Goal: Task Accomplishment & Management: Manage account settings

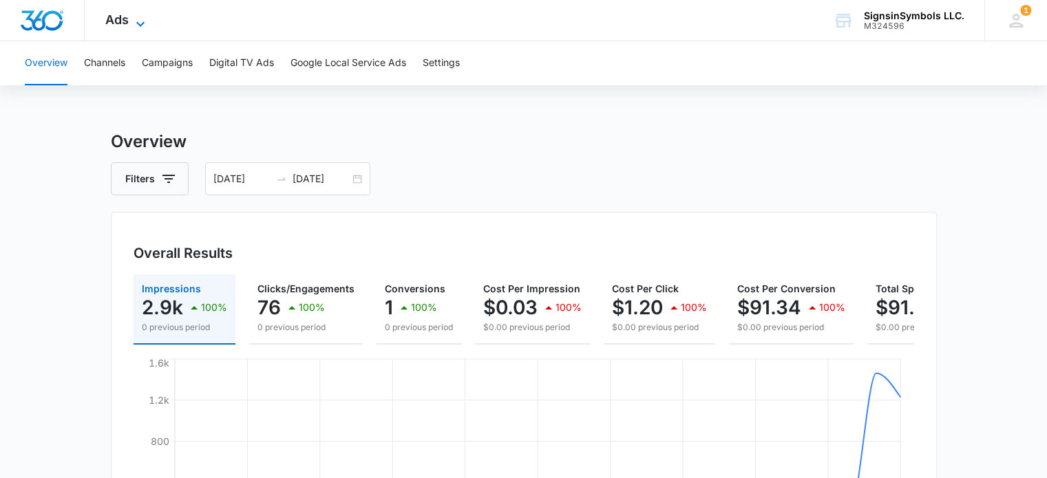
click at [125, 13] on span "Ads" at bounding box center [116, 19] width 23 height 14
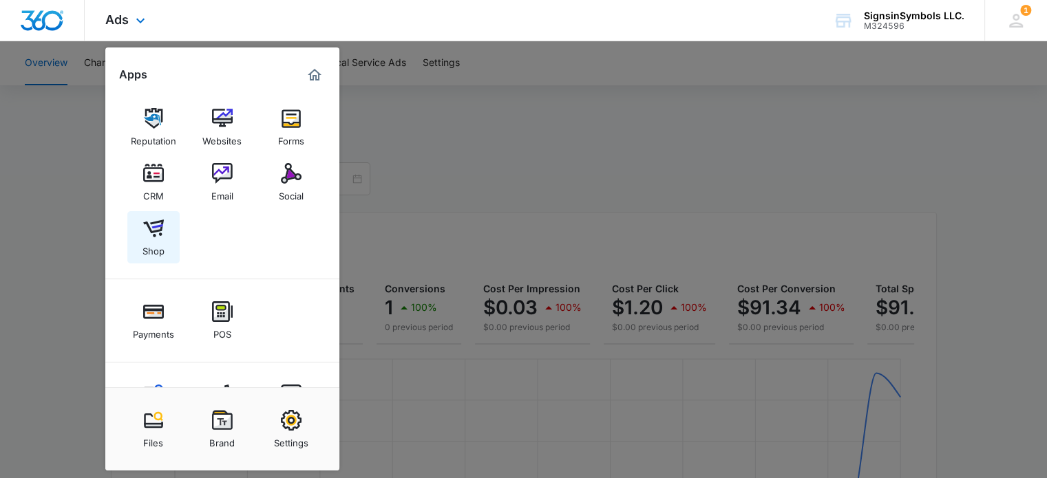
click at [160, 222] on img at bounding box center [153, 228] width 21 height 21
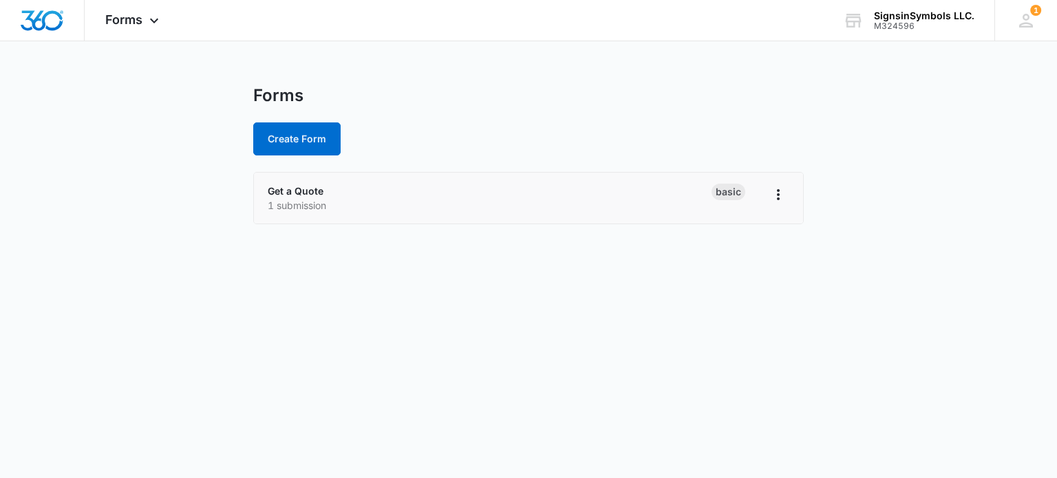
click at [435, 192] on div "Get a Quote 1 submission" at bounding box center [490, 198] width 444 height 29
click at [679, 206] on p "1 submission" at bounding box center [490, 205] width 444 height 14
click at [307, 189] on link "Get a Quote" at bounding box center [296, 191] width 56 height 12
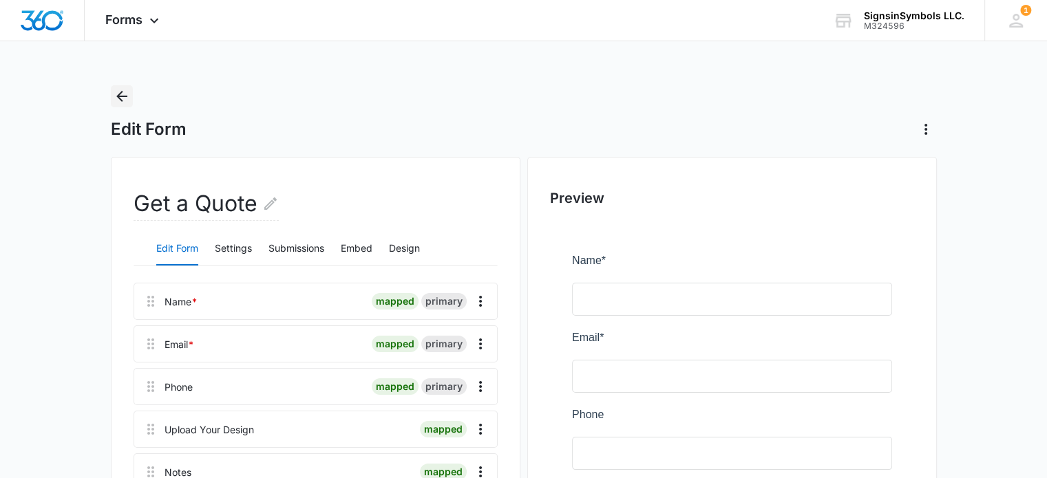
click at [127, 94] on icon "Back" at bounding box center [122, 96] width 17 height 17
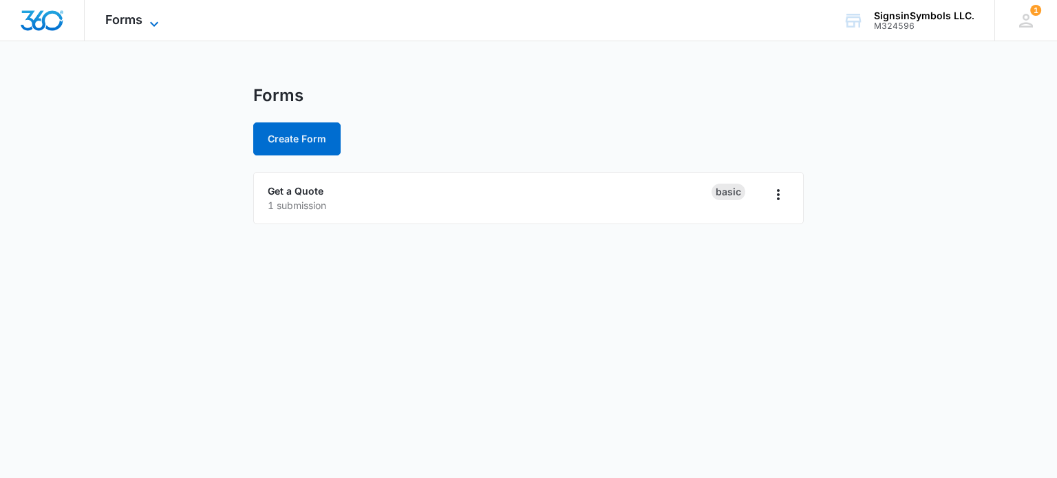
click at [131, 17] on span "Forms" at bounding box center [123, 19] width 37 height 14
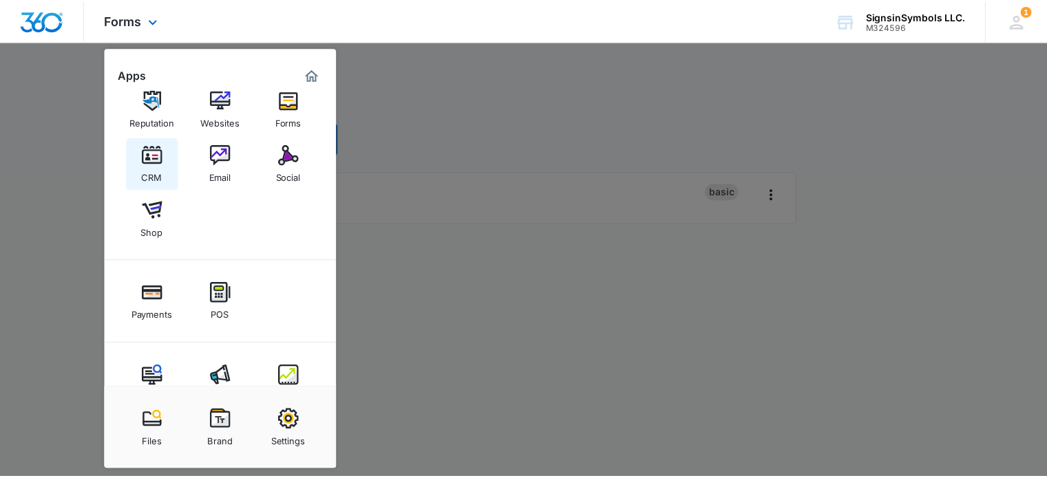
scroll to position [19, 0]
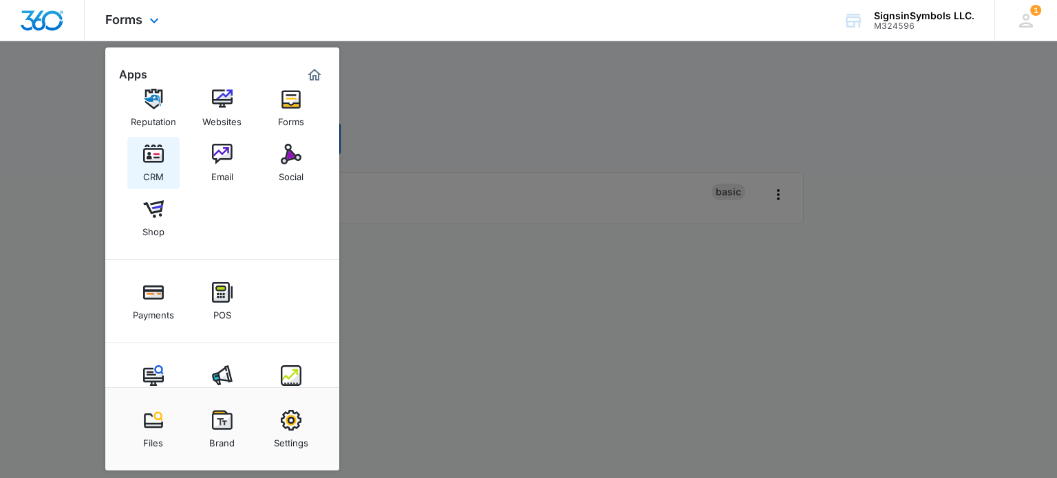
click at [160, 169] on div "CRM" at bounding box center [153, 173] width 21 height 18
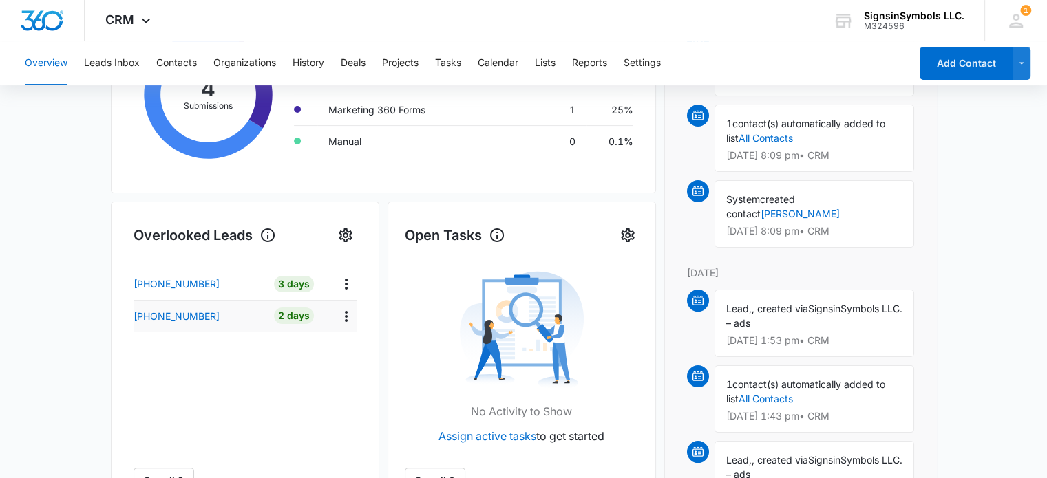
scroll to position [319, 0]
click at [267, 319] on td "2 Days" at bounding box center [294, 315] width 61 height 32
click at [195, 319] on p "+13149300137" at bounding box center [177, 315] width 86 height 14
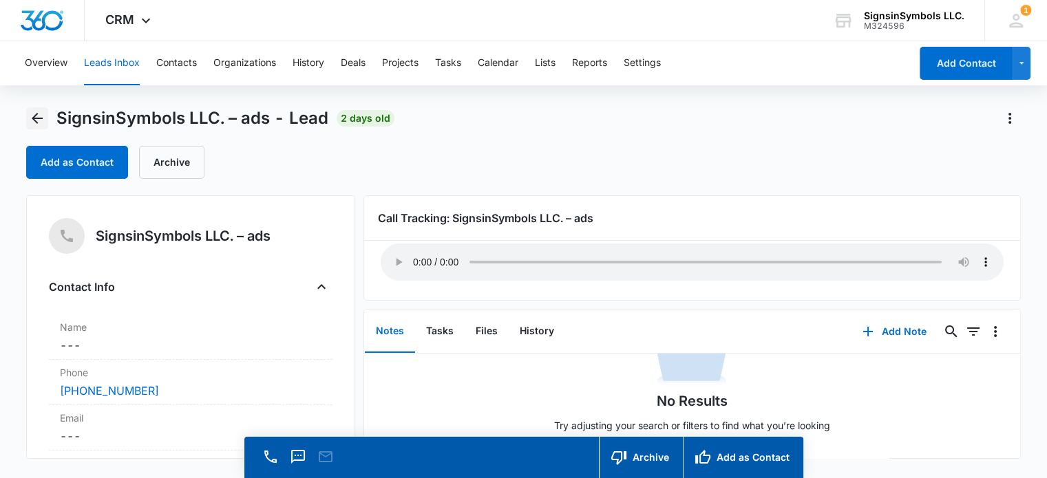
click at [35, 120] on icon "Back" at bounding box center [37, 118] width 11 height 11
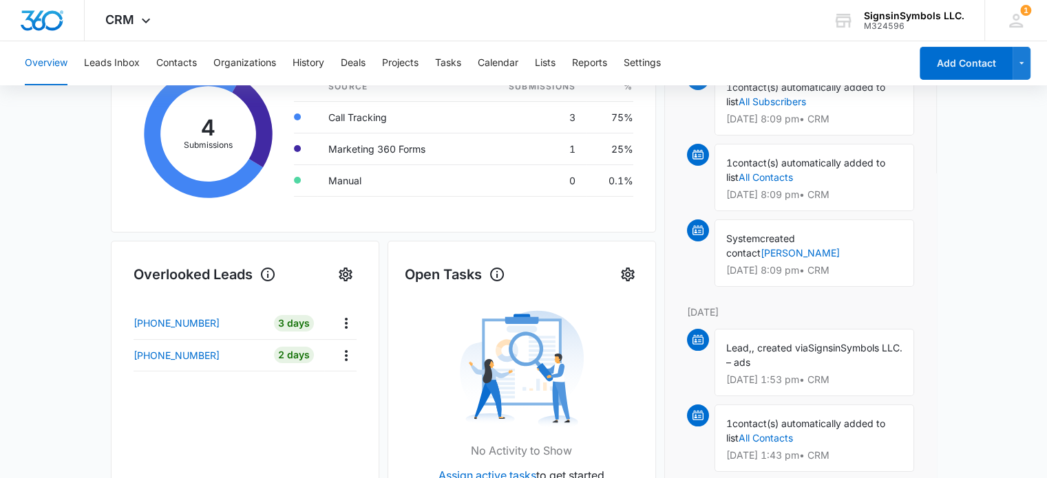
scroll to position [300, 0]
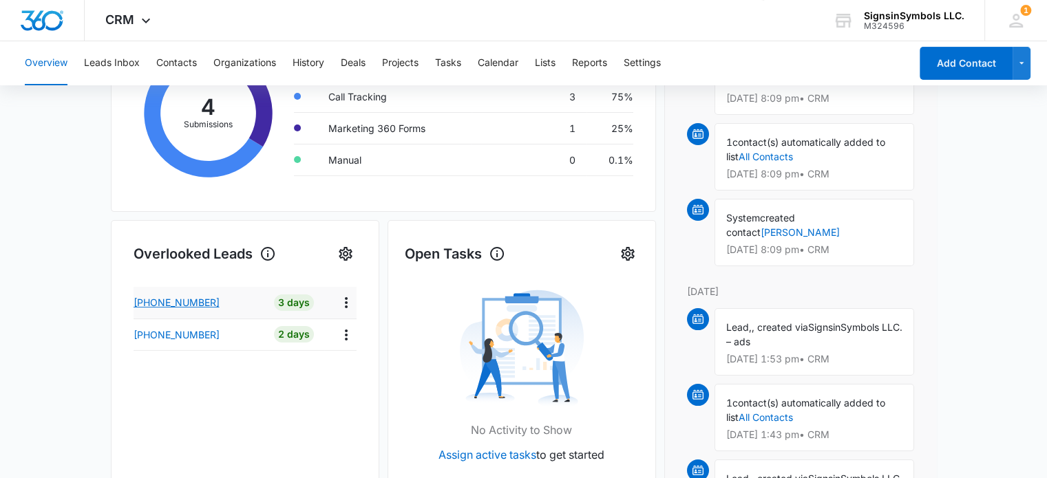
click at [194, 296] on p "+19892620439" at bounding box center [177, 302] width 86 height 14
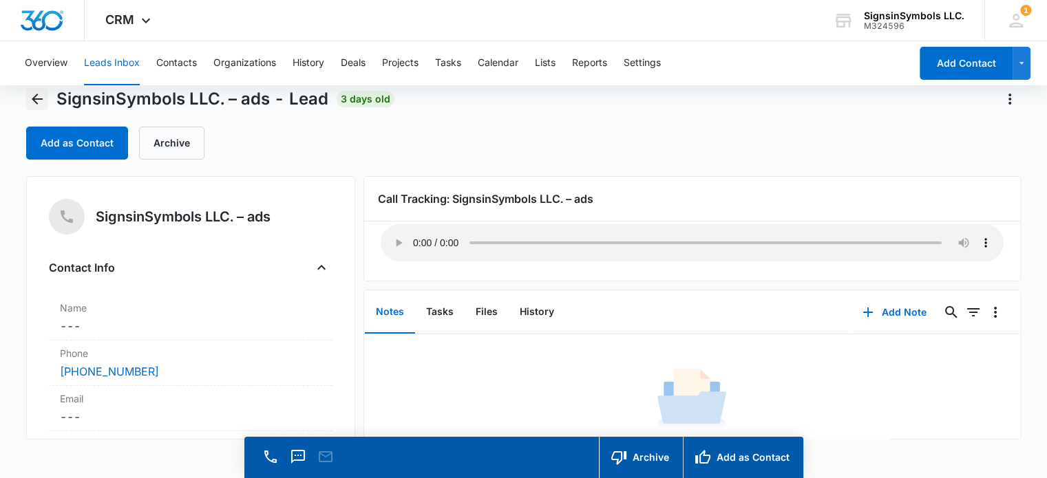
click at [35, 101] on icon "Back" at bounding box center [37, 99] width 11 height 11
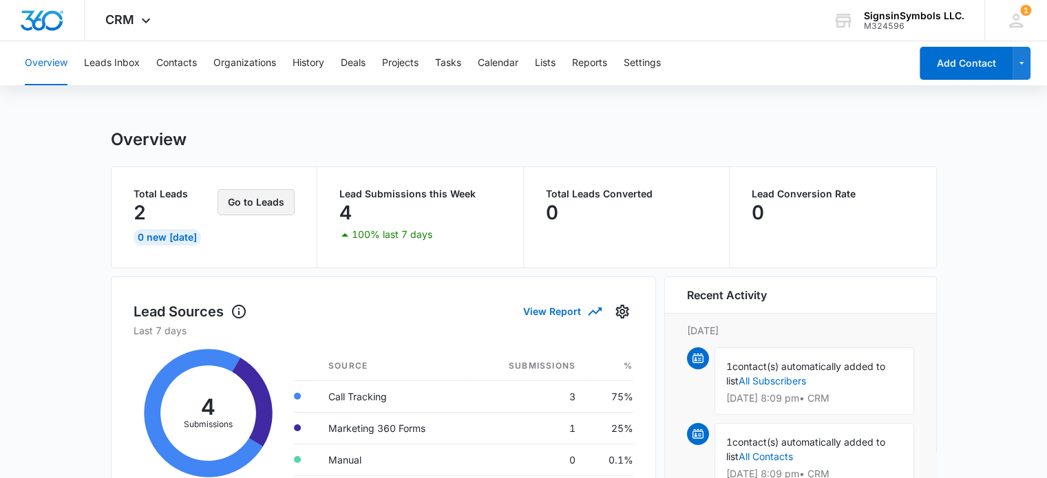
click at [252, 211] on button "Go to Leads" at bounding box center [255, 202] width 77 height 26
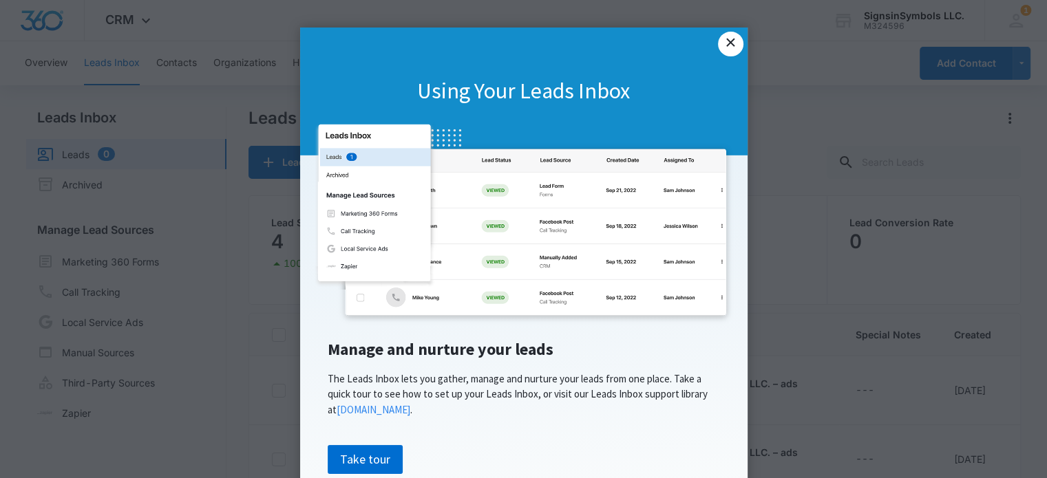
click at [723, 49] on link "×" at bounding box center [730, 44] width 25 height 25
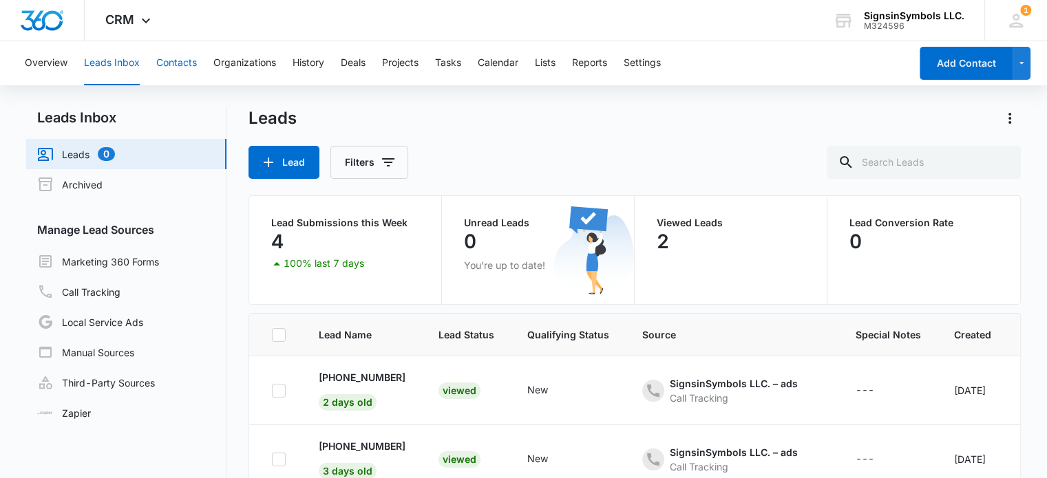
click at [175, 72] on button "Contacts" at bounding box center [176, 63] width 41 height 44
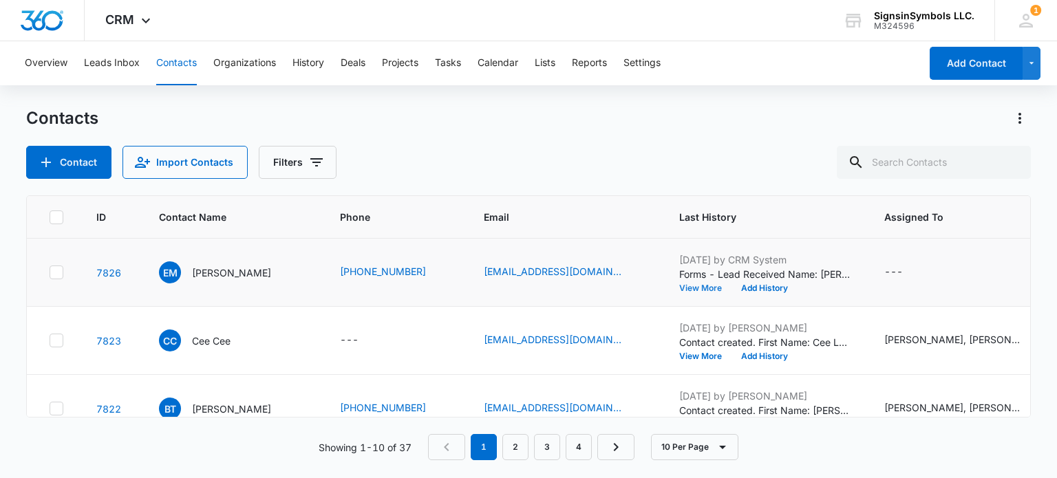
click at [701, 287] on button "View More" at bounding box center [705, 288] width 52 height 8
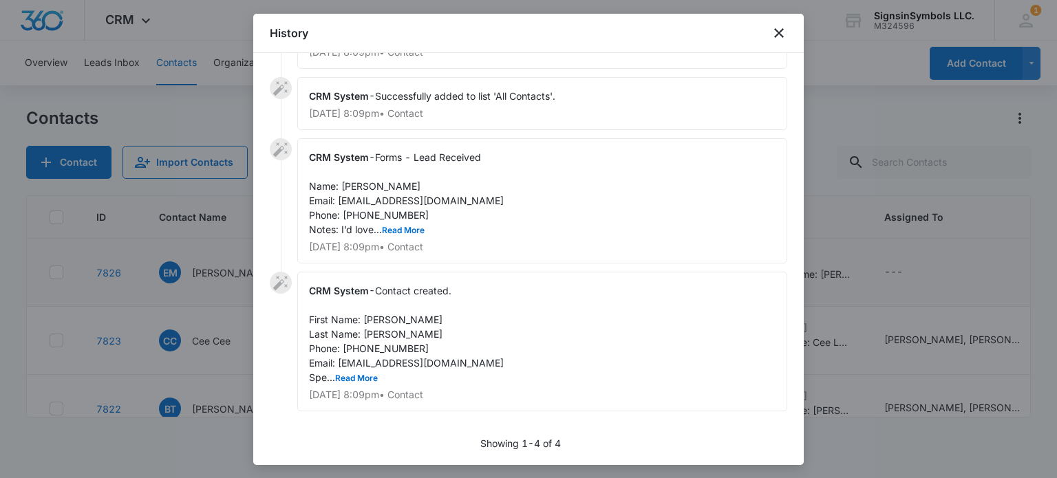
scroll to position [53, 0]
click at [413, 227] on button "Read More" at bounding box center [403, 231] width 43 height 8
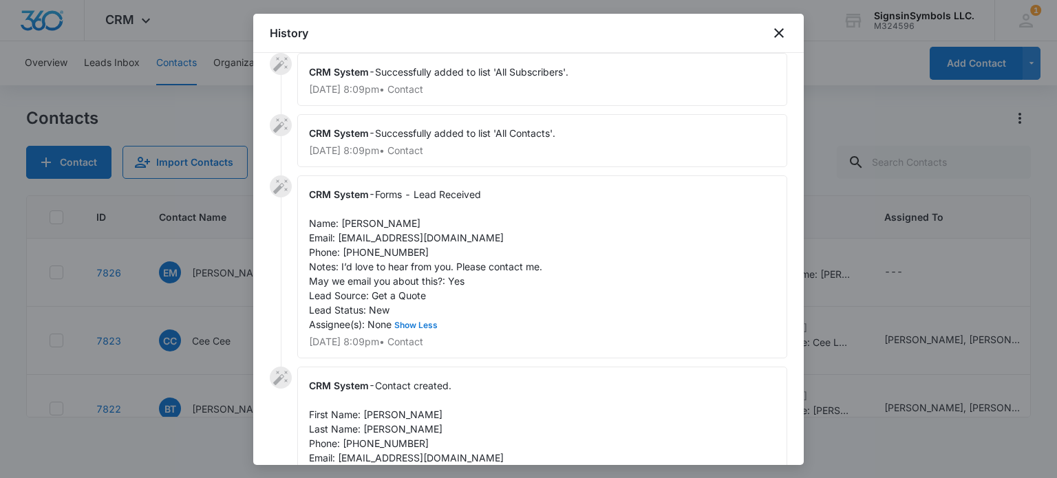
scroll to position [0, 0]
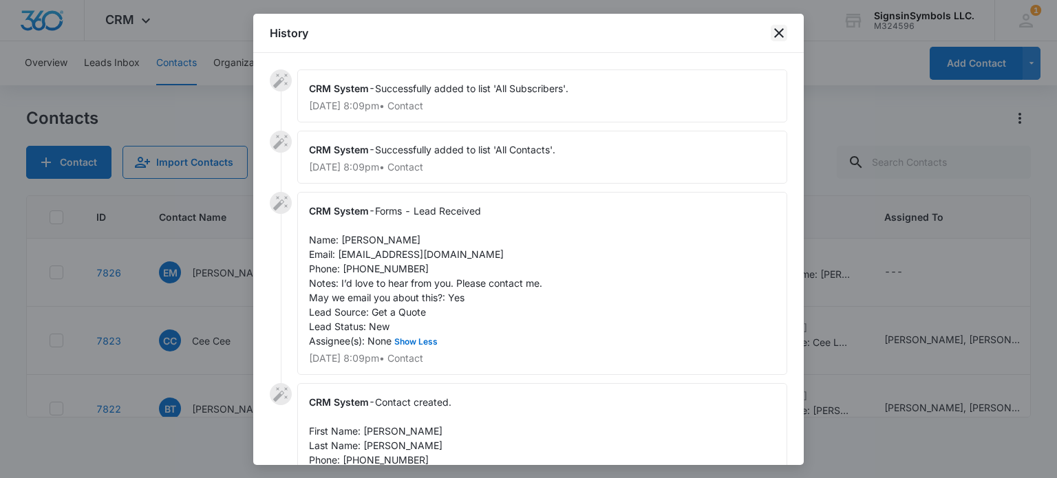
click at [776, 33] on icon "close" at bounding box center [779, 33] width 17 height 17
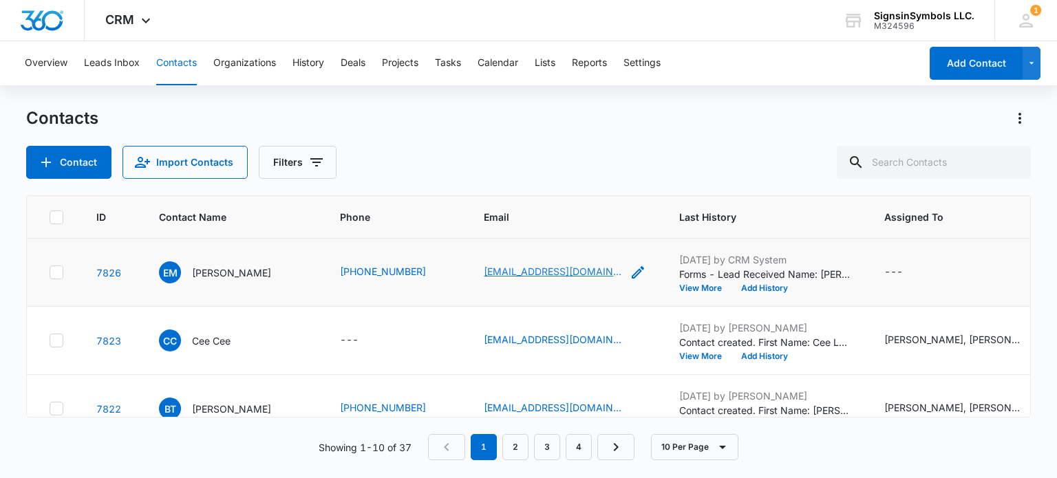
click at [515, 272] on link "emikamoya@yahoo.com" at bounding box center [553, 271] width 138 height 14
